Goal: Navigation & Orientation: Find specific page/section

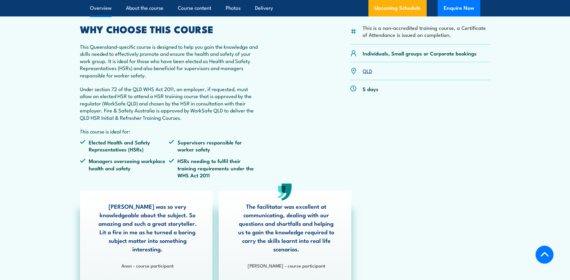
scroll to position [218, 0]
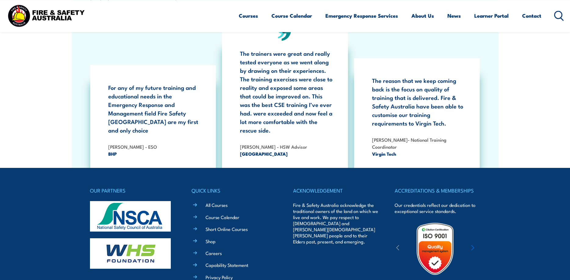
scroll to position [1057, 0]
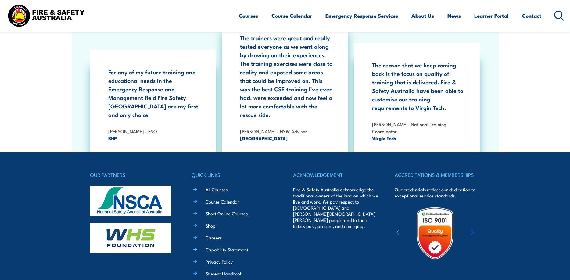
click at [220, 186] on link "All Courses" at bounding box center [216, 189] width 22 height 6
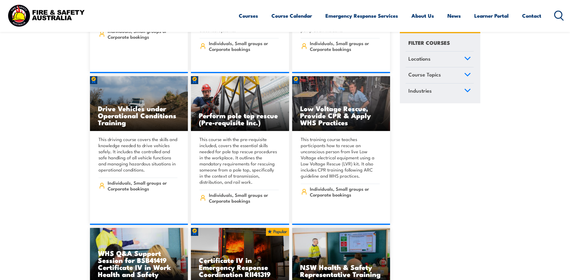
scroll to position [1337, 0]
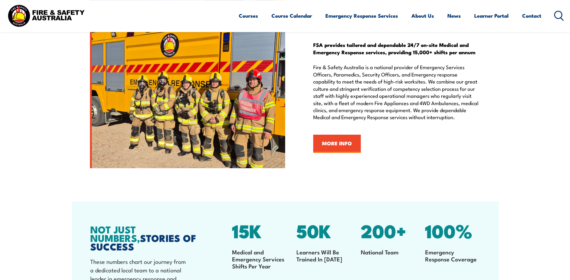
scroll to position [746, 0]
